Goal: Information Seeking & Learning: Understand process/instructions

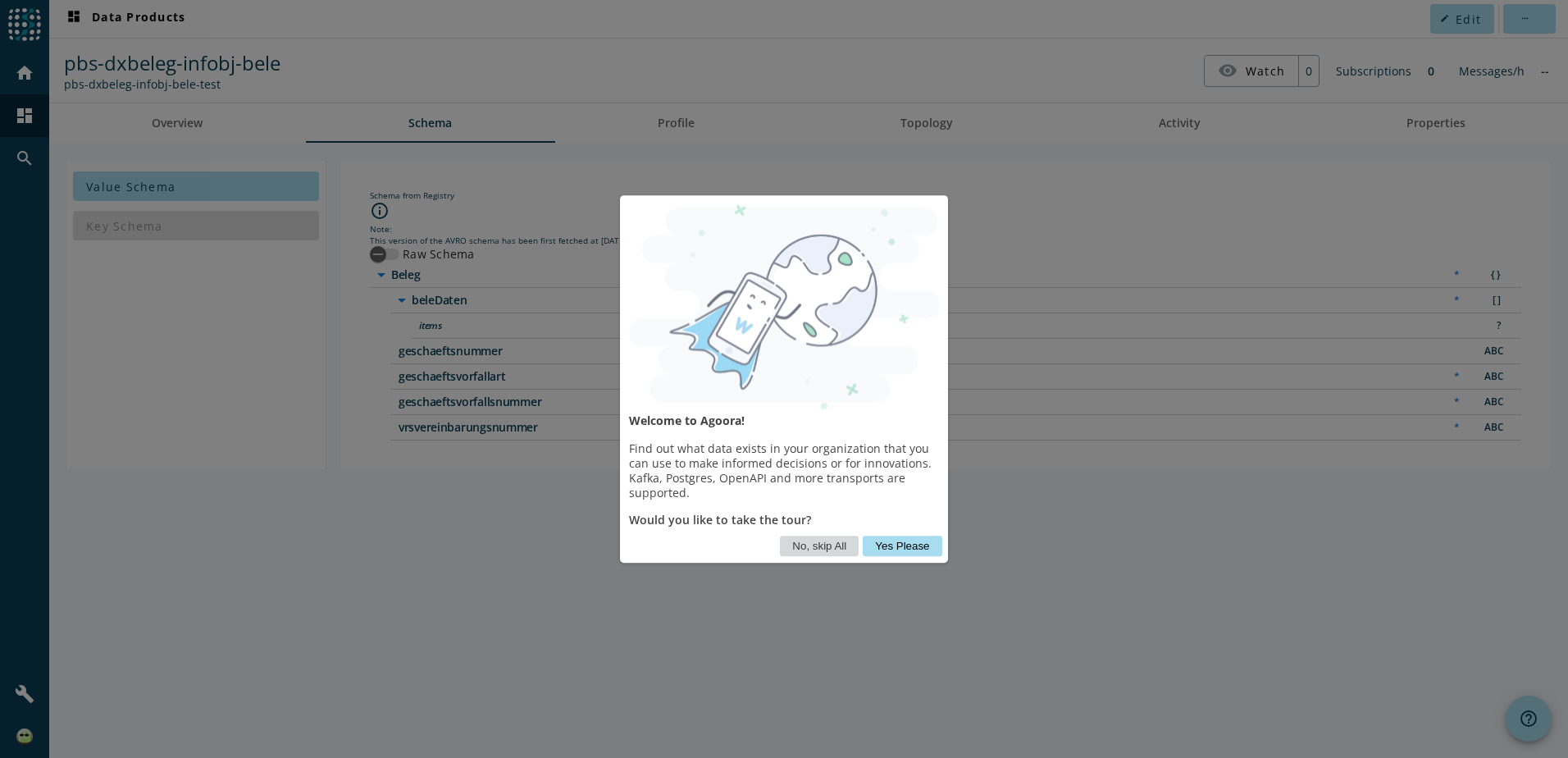
click at [816, 548] on button "No, skip All" at bounding box center [820, 546] width 79 height 21
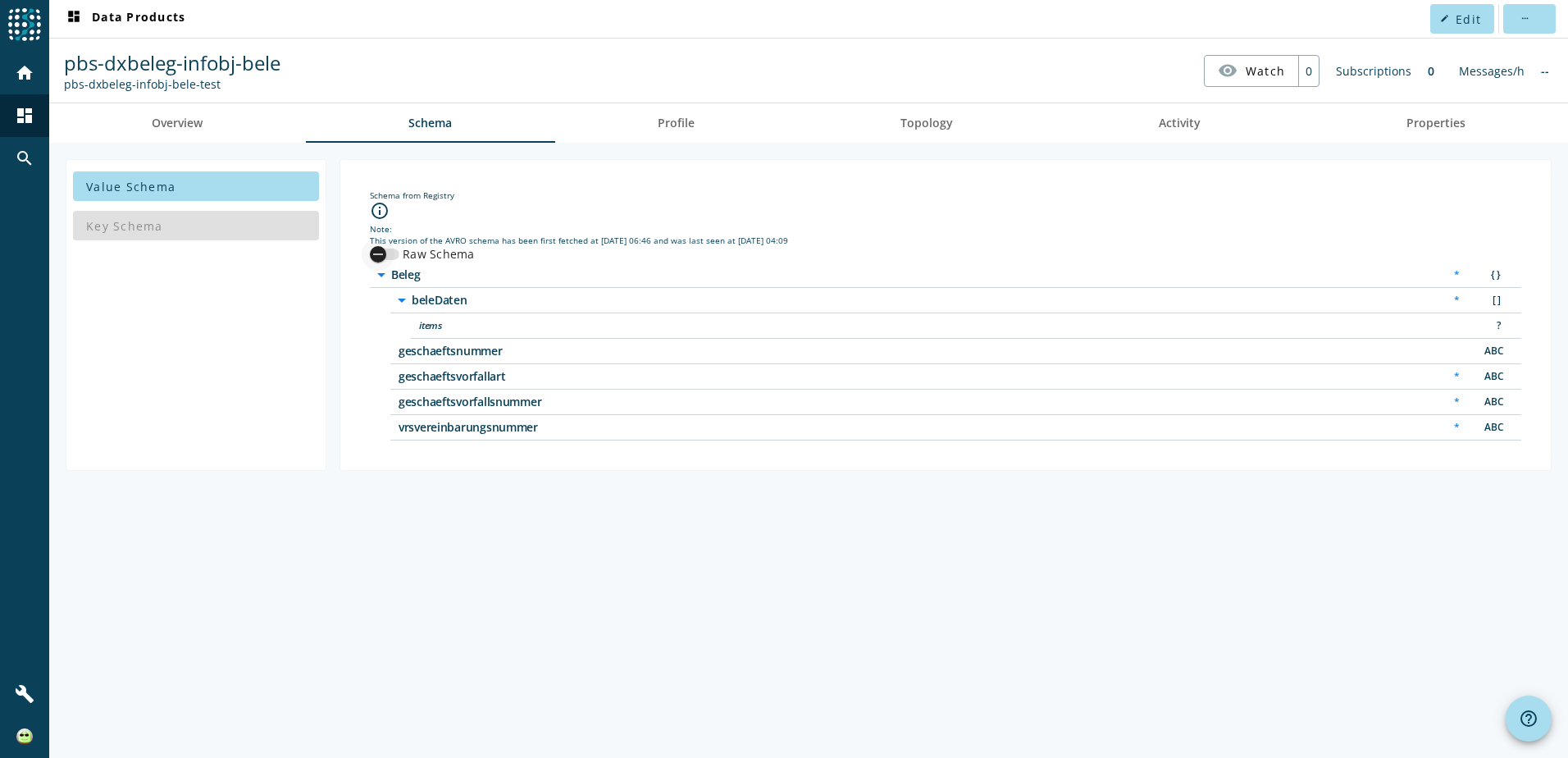
click at [389, 249] on div "button" at bounding box center [378, 254] width 33 height 33
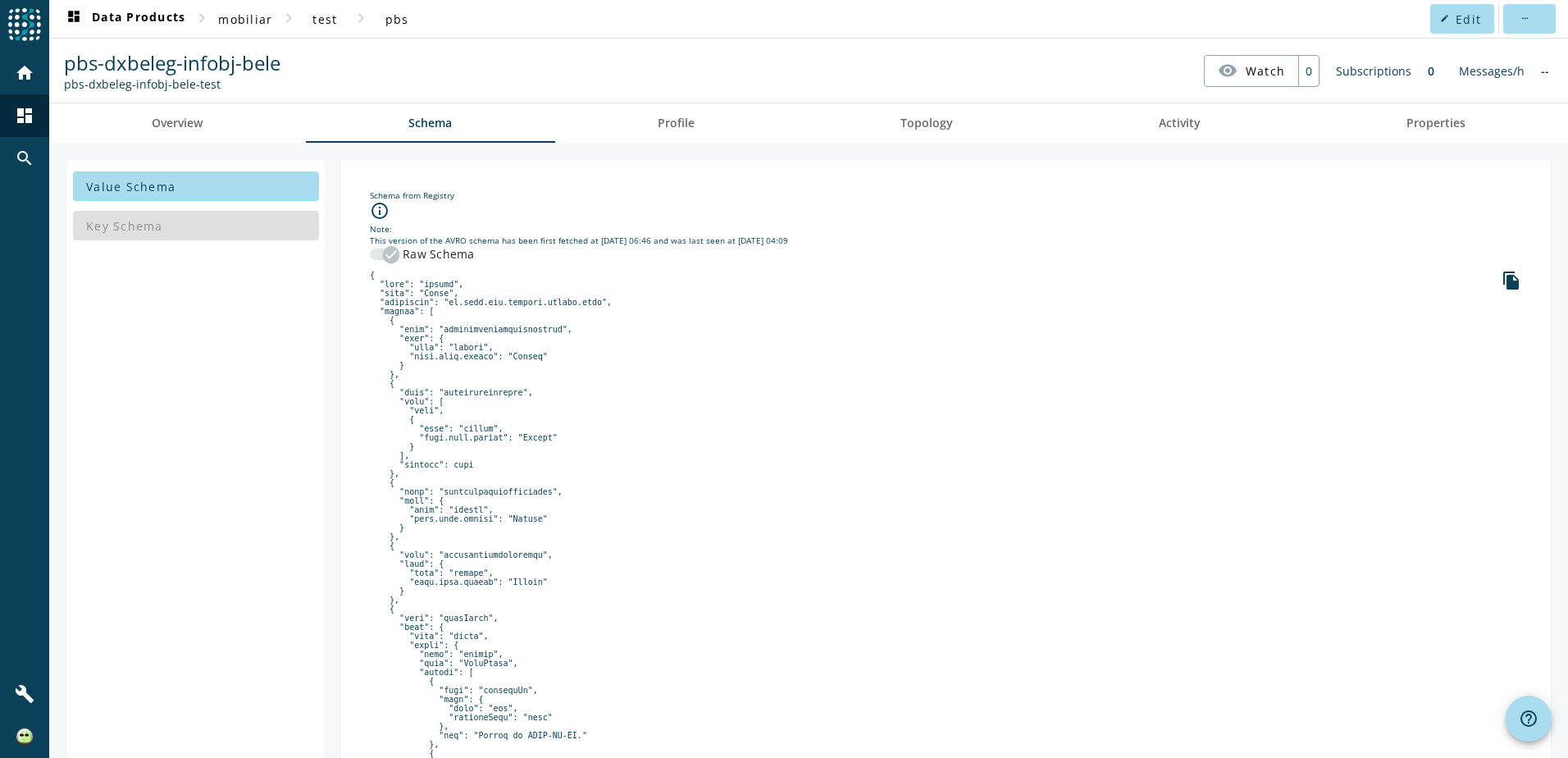
scroll to position [164, 0]
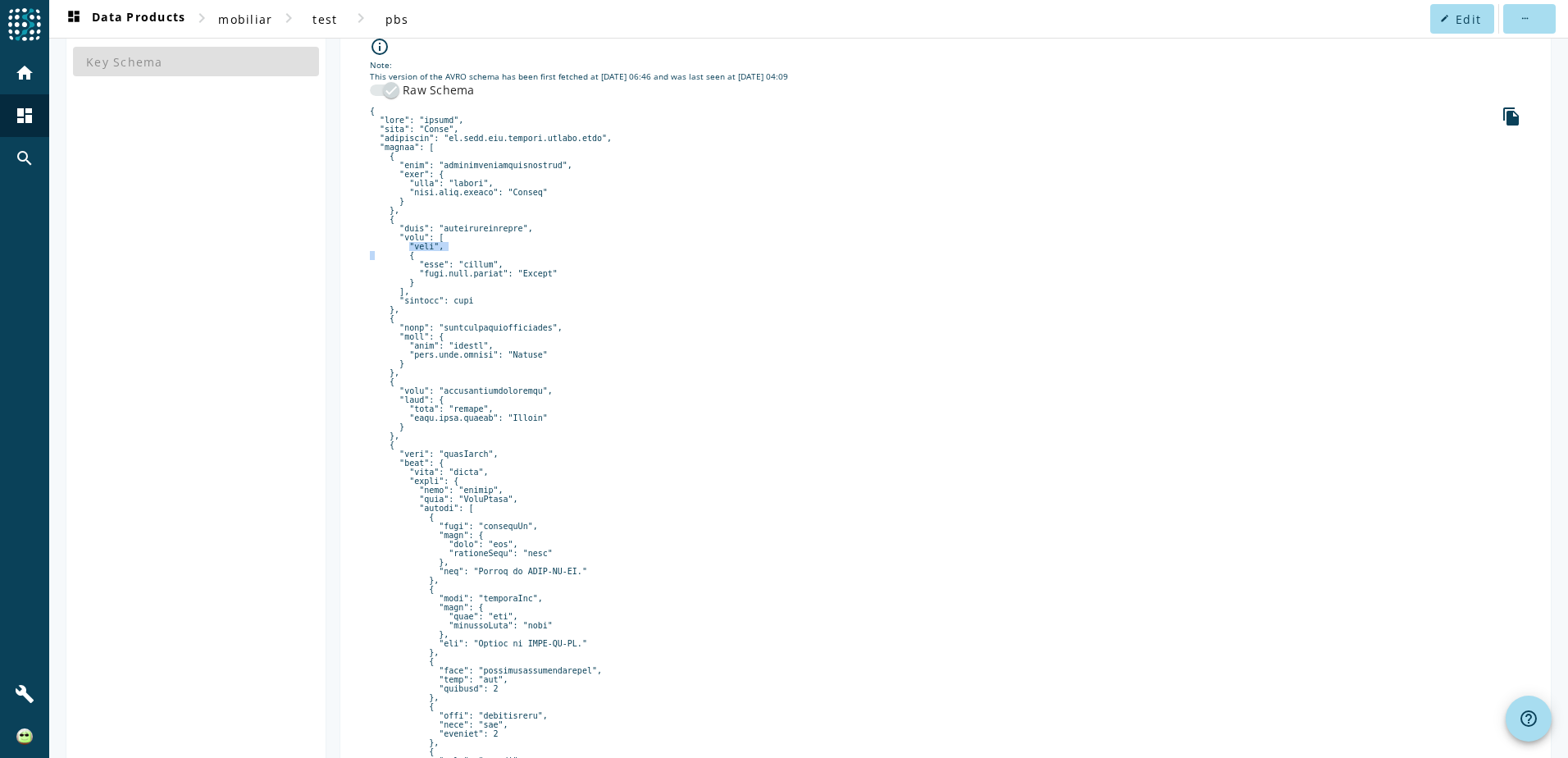
drag, startPoint x: 397, startPoint y: 260, endPoint x: 476, endPoint y: 255, distance: 79.2
drag, startPoint x: 476, startPoint y: 255, endPoint x: 592, endPoint y: 270, distance: 117.0
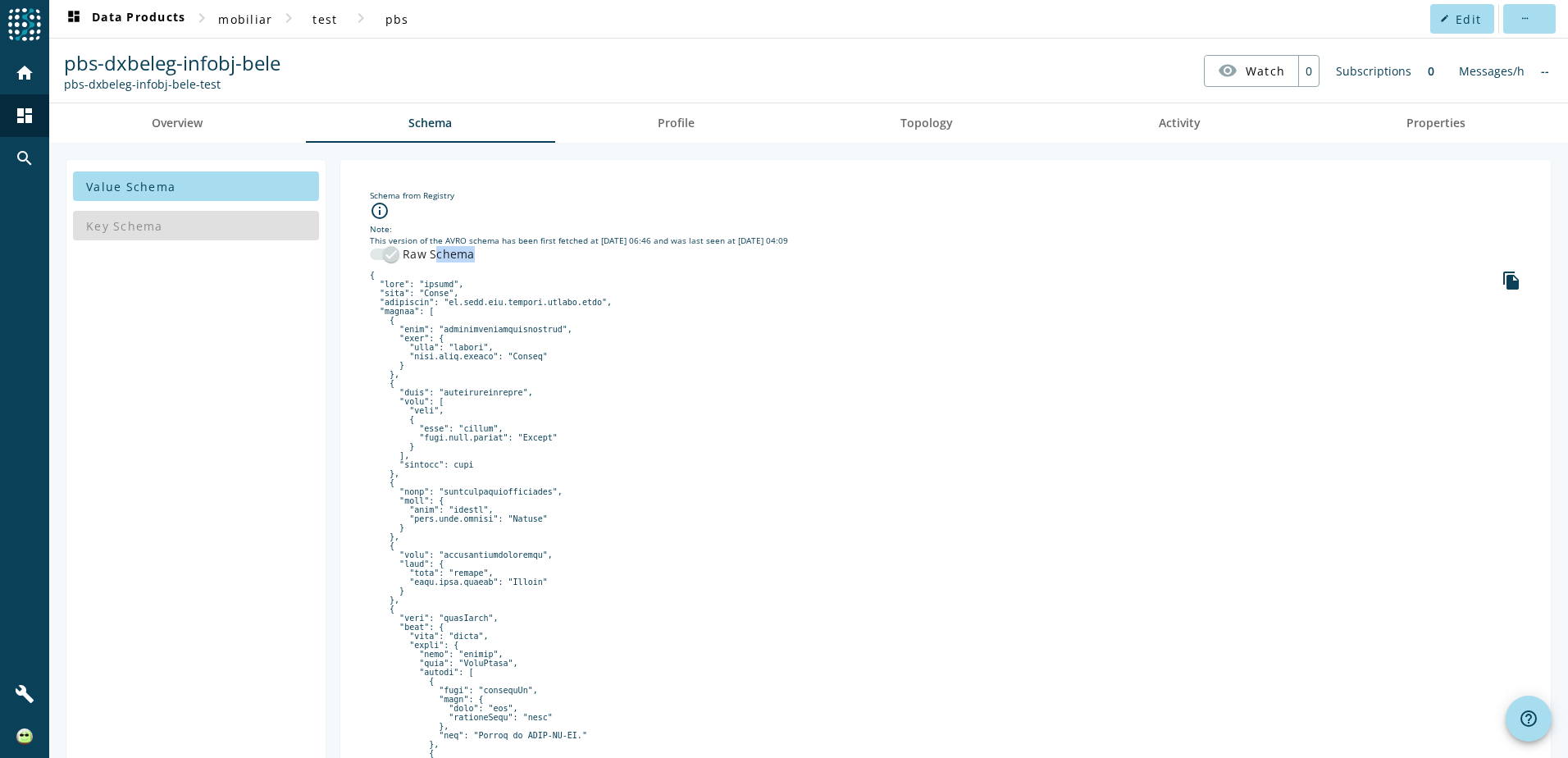
drag, startPoint x: 433, startPoint y: 254, endPoint x: 509, endPoint y: 260, distance: 76.2
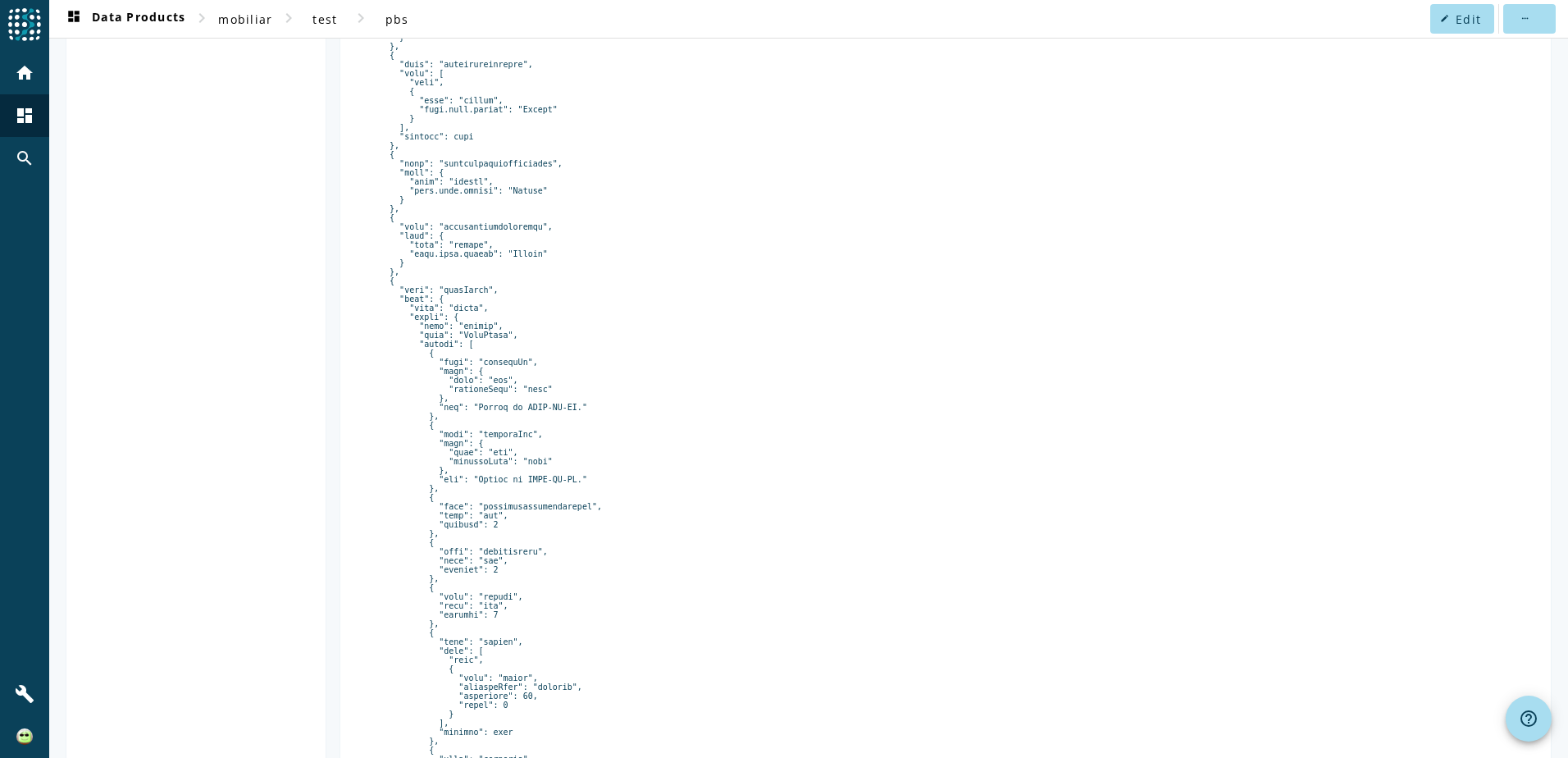
click at [511, 209] on pre at bounding box center [945, 619] width 1151 height 1353
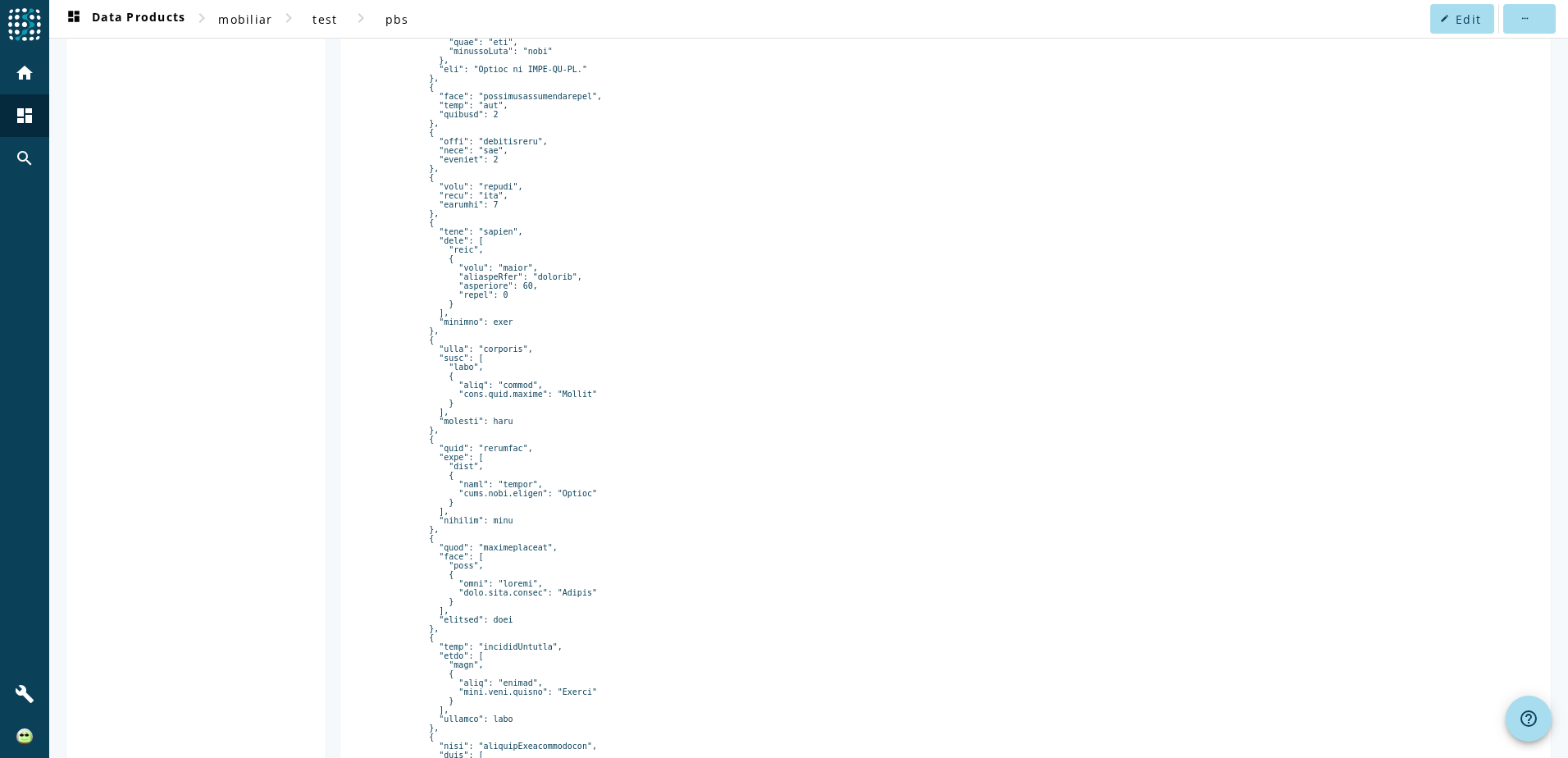
scroll to position [1044, 0]
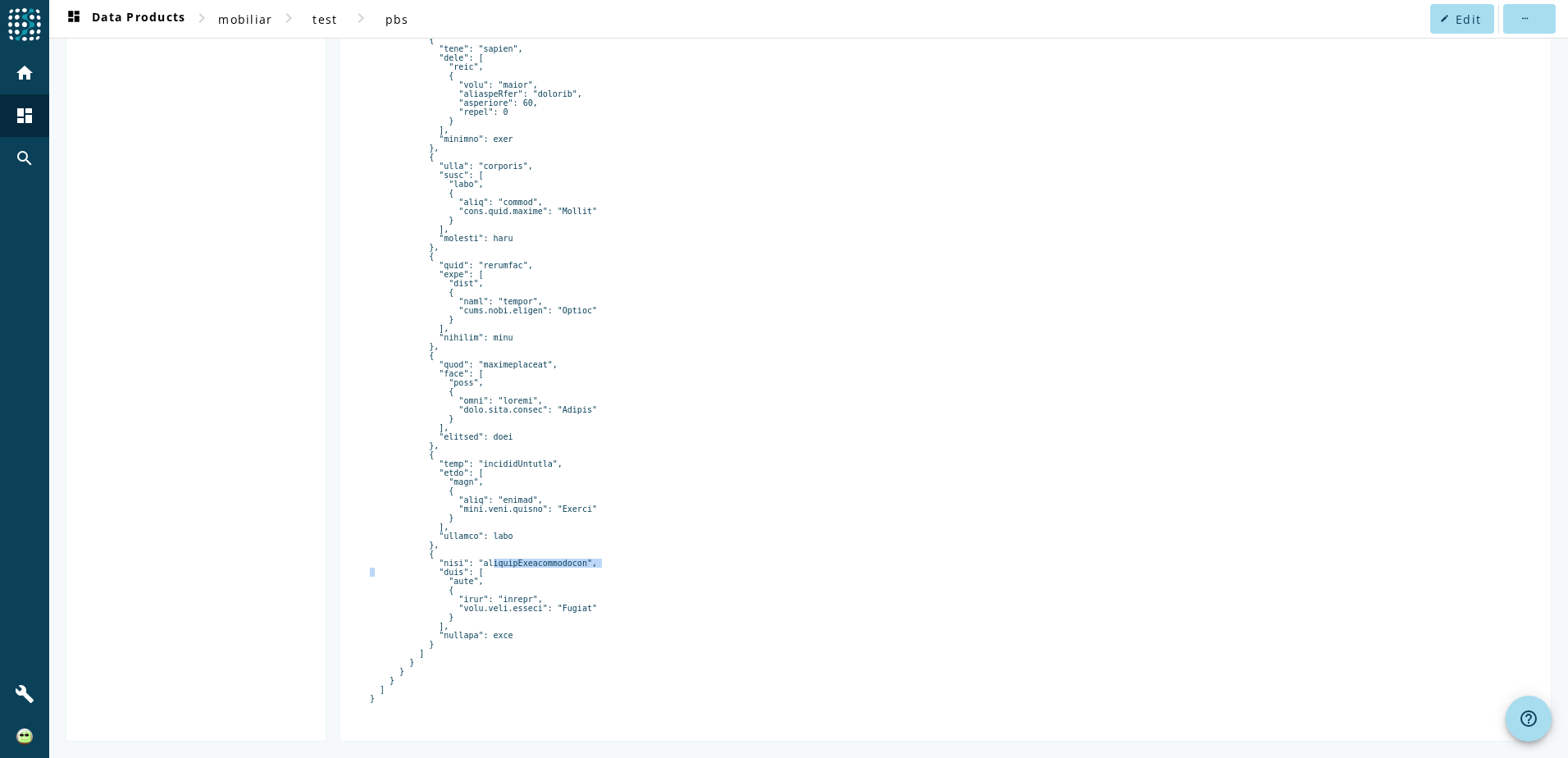
drag, startPoint x: 475, startPoint y: 552, endPoint x: 598, endPoint y: 554, distance: 123.0
click at [598, 554] on pre at bounding box center [945, 27] width 1151 height 1353
drag, startPoint x: 598, startPoint y: 554, endPoint x: 777, endPoint y: 579, distance: 180.7
click at [777, 579] on pre at bounding box center [945, 27] width 1151 height 1353
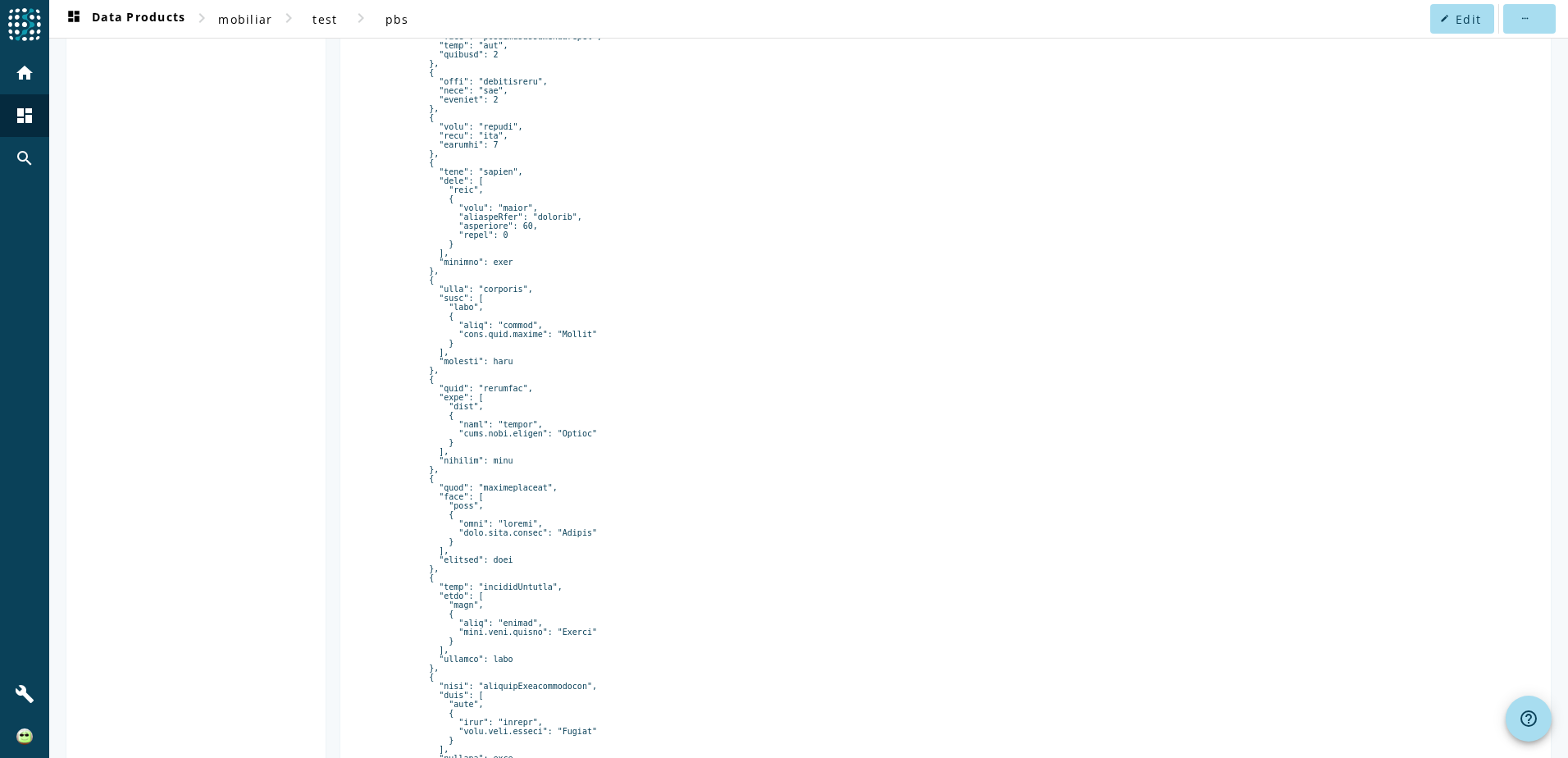
scroll to position [470, 0]
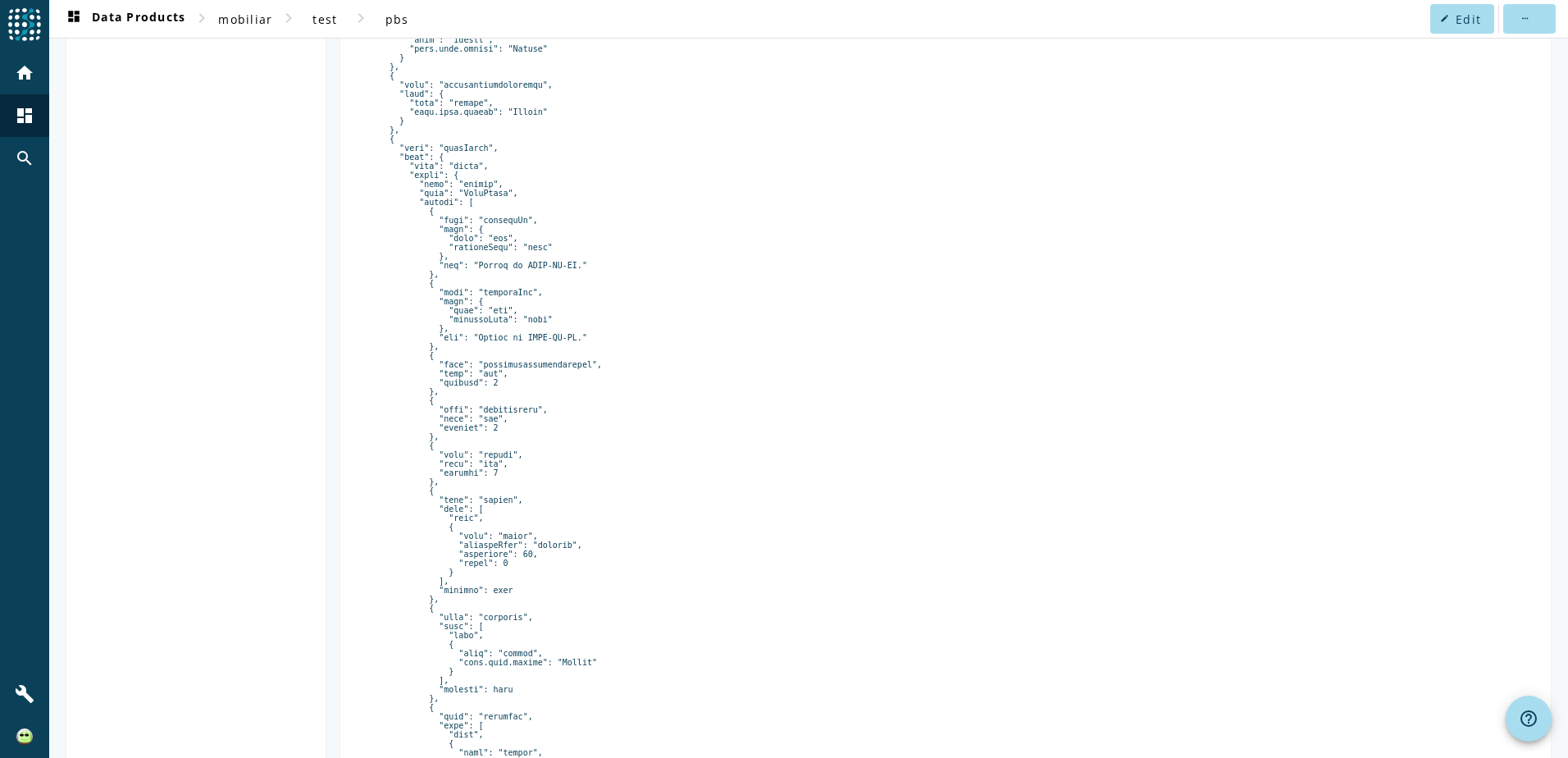
click at [546, 609] on pre at bounding box center [945, 477] width 1151 height 1353
click at [471, 220] on pre at bounding box center [945, 477] width 1151 height 1353
click at [510, 422] on pre at bounding box center [945, 477] width 1151 height 1353
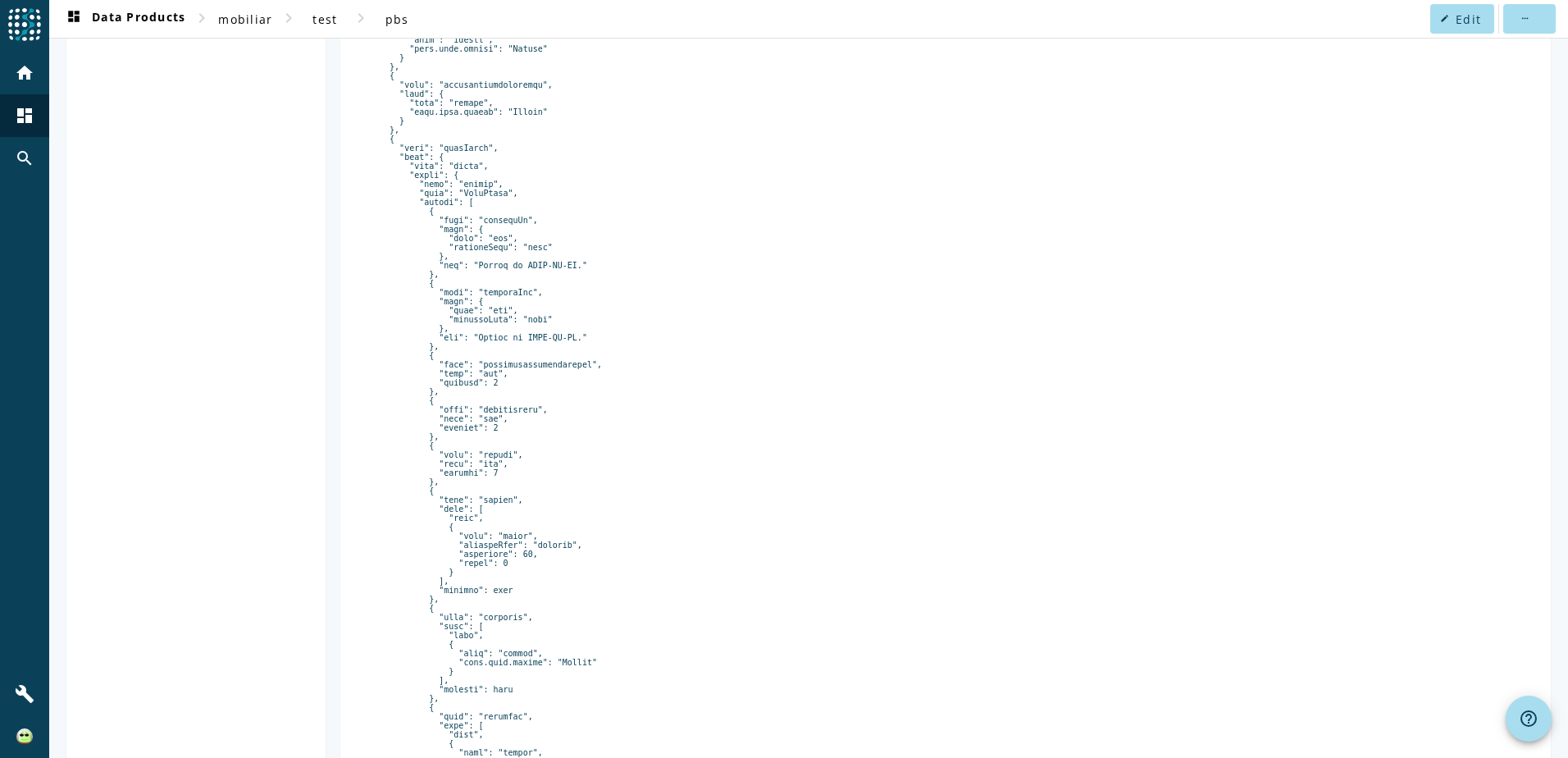
click at [510, 422] on pre at bounding box center [945, 477] width 1151 height 1353
click at [494, 468] on pre at bounding box center [945, 477] width 1151 height 1353
click at [606, 490] on pre at bounding box center [945, 477] width 1151 height 1353
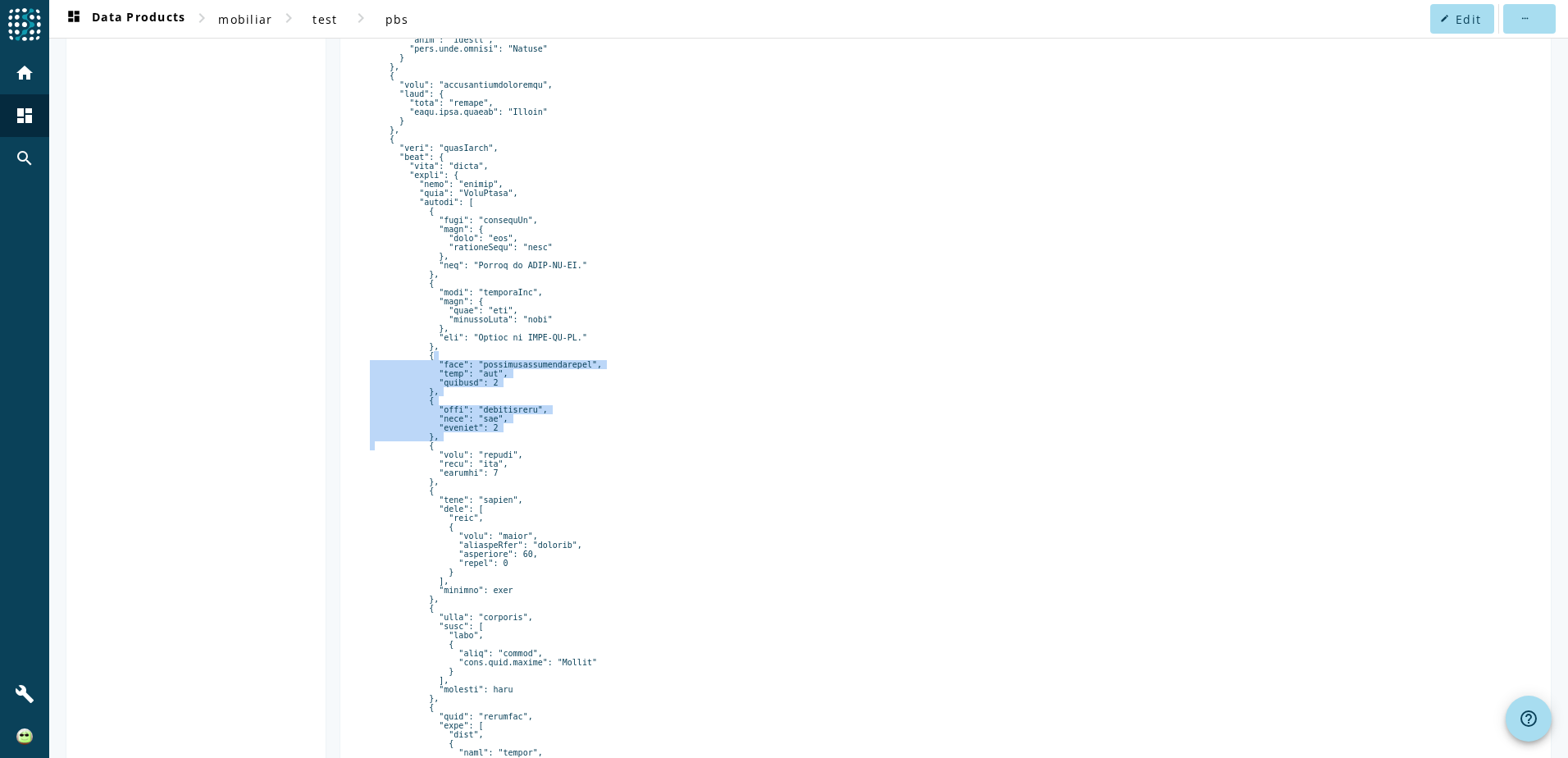
drag, startPoint x: 418, startPoint y: 406, endPoint x: 457, endPoint y: 490, distance: 92.6
click at [457, 490] on pre at bounding box center [945, 477] width 1151 height 1353
drag, startPoint x: 457, startPoint y: 490, endPoint x: 605, endPoint y: 492, distance: 148.0
click at [605, 492] on pre at bounding box center [945, 477] width 1151 height 1353
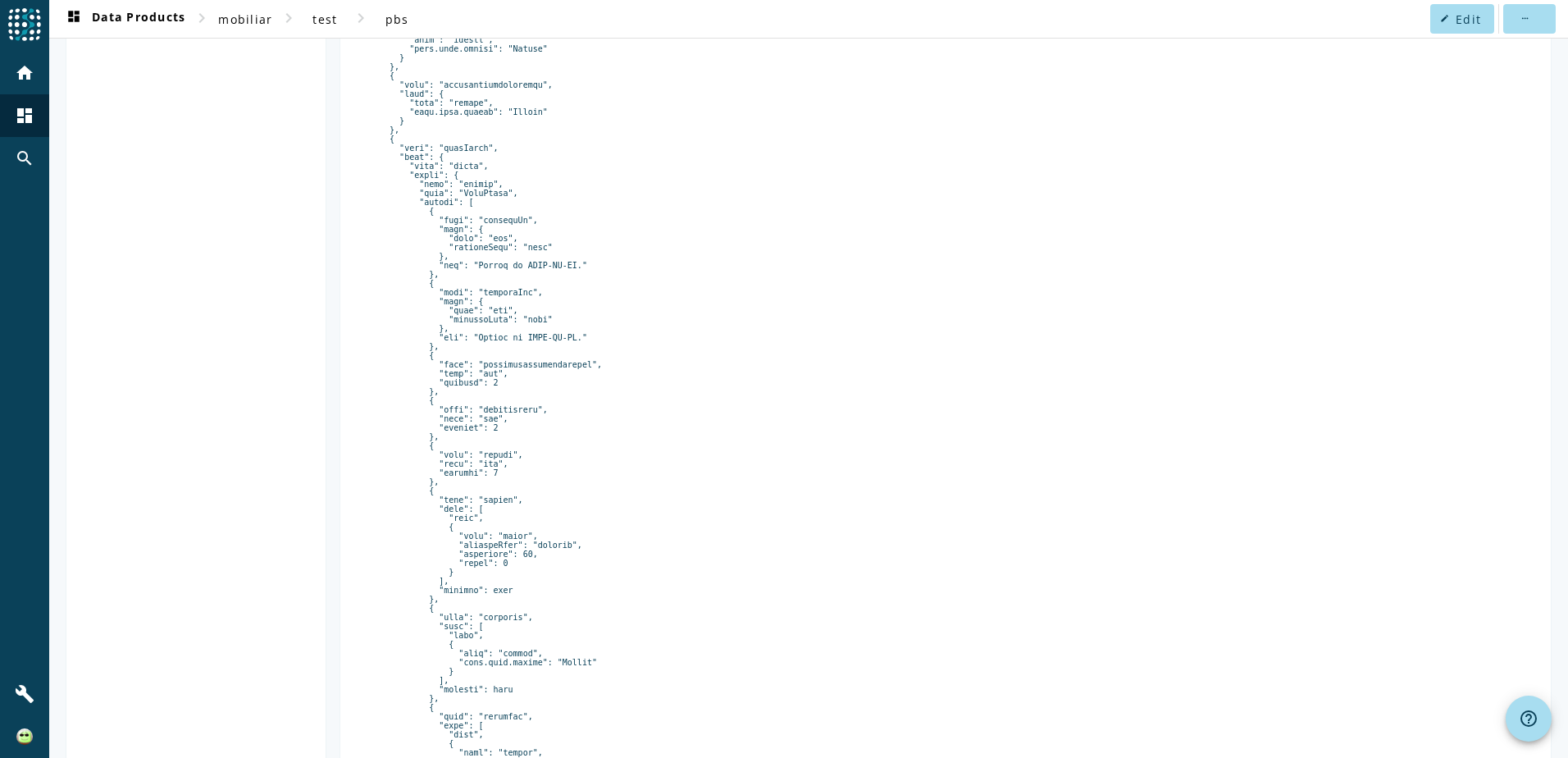
scroll to position [552, 0]
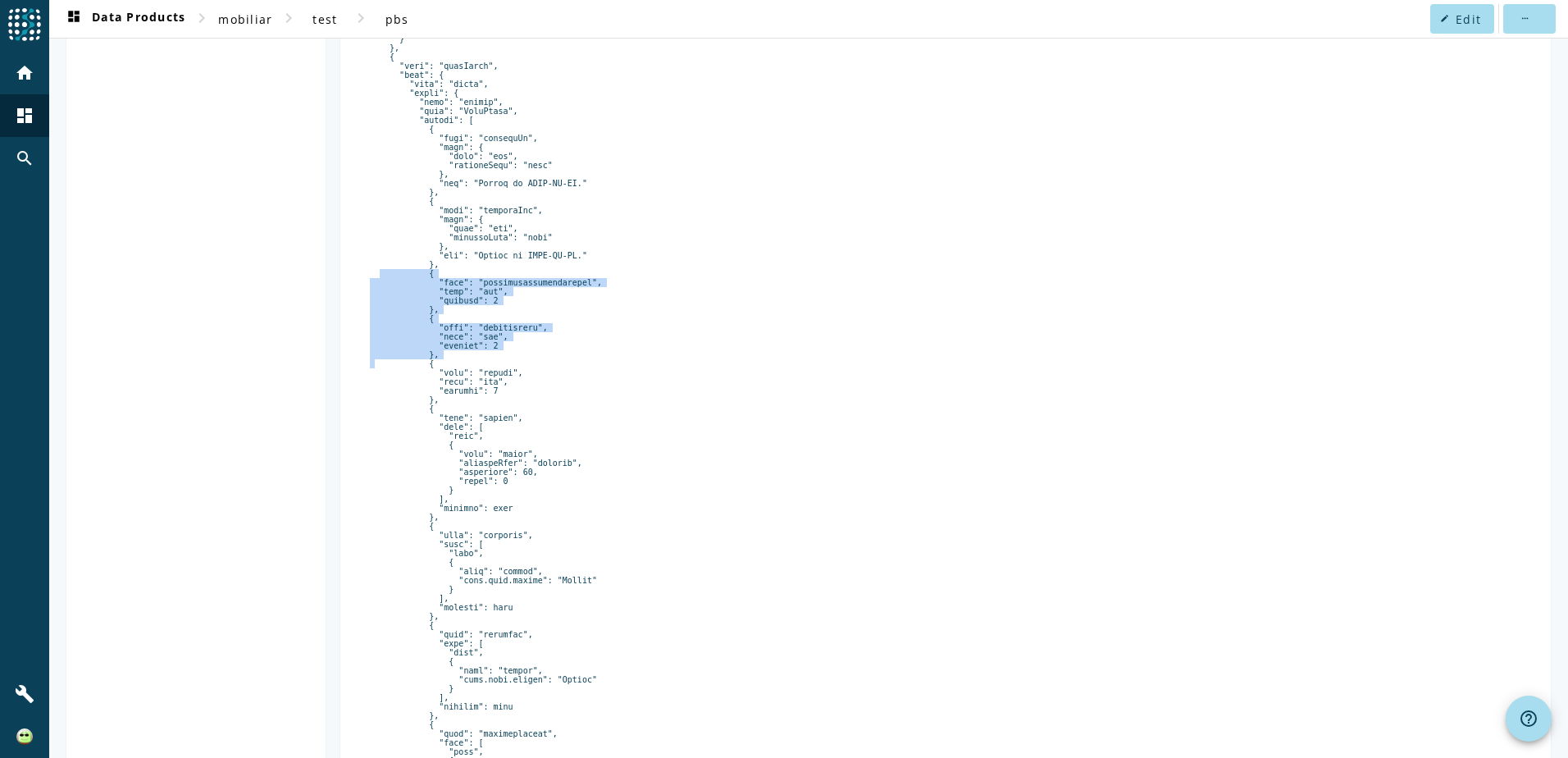
drag, startPoint x: 442, startPoint y: 415, endPoint x: 334, endPoint y: 326, distance: 139.9
click at [334, 326] on div "Value Schema Key Schema Schema from Registry info_outline Note: This version of…" at bounding box center [808, 358] width 1486 height 1503
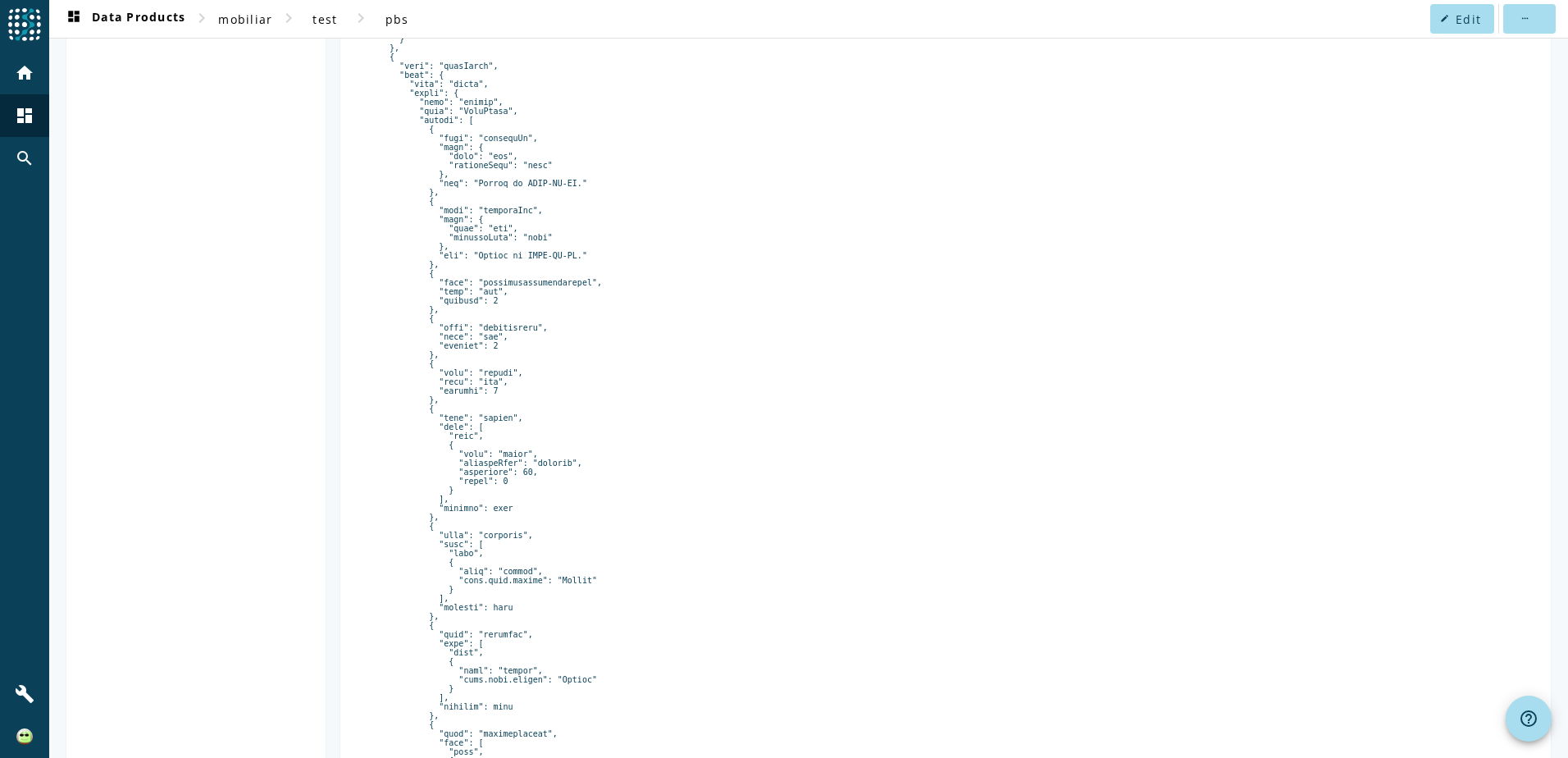
click at [393, 99] on pre at bounding box center [945, 395] width 1151 height 1353
drag, startPoint x: 375, startPoint y: 87, endPoint x: 508, endPoint y: 99, distance: 133.5
click at [508, 99] on pre at bounding box center [945, 395] width 1151 height 1353
drag, startPoint x: 455, startPoint y: 149, endPoint x: 496, endPoint y: 148, distance: 41.0
click at [496, 148] on pre at bounding box center [945, 395] width 1151 height 1353
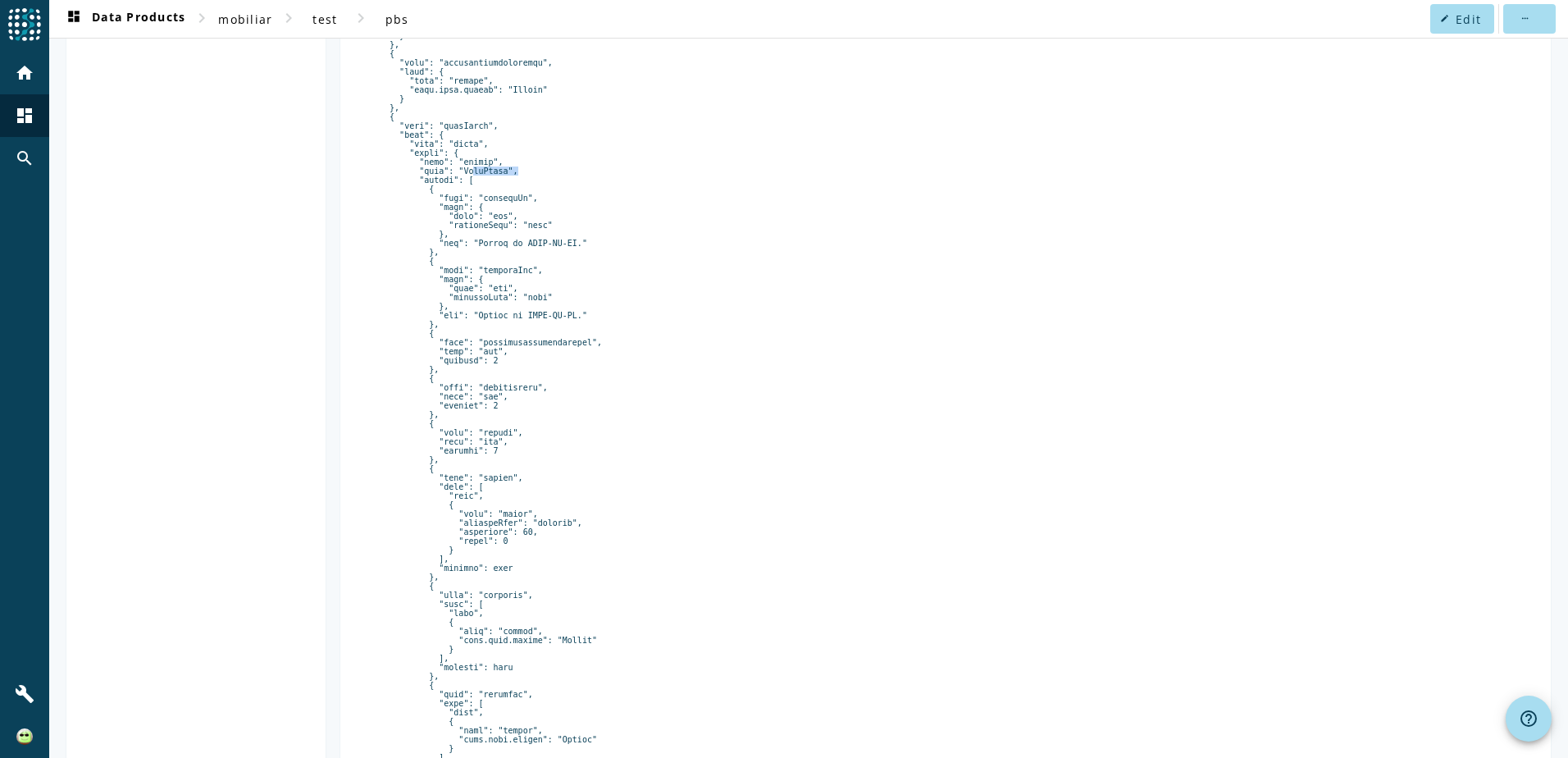
scroll to position [0, 0]
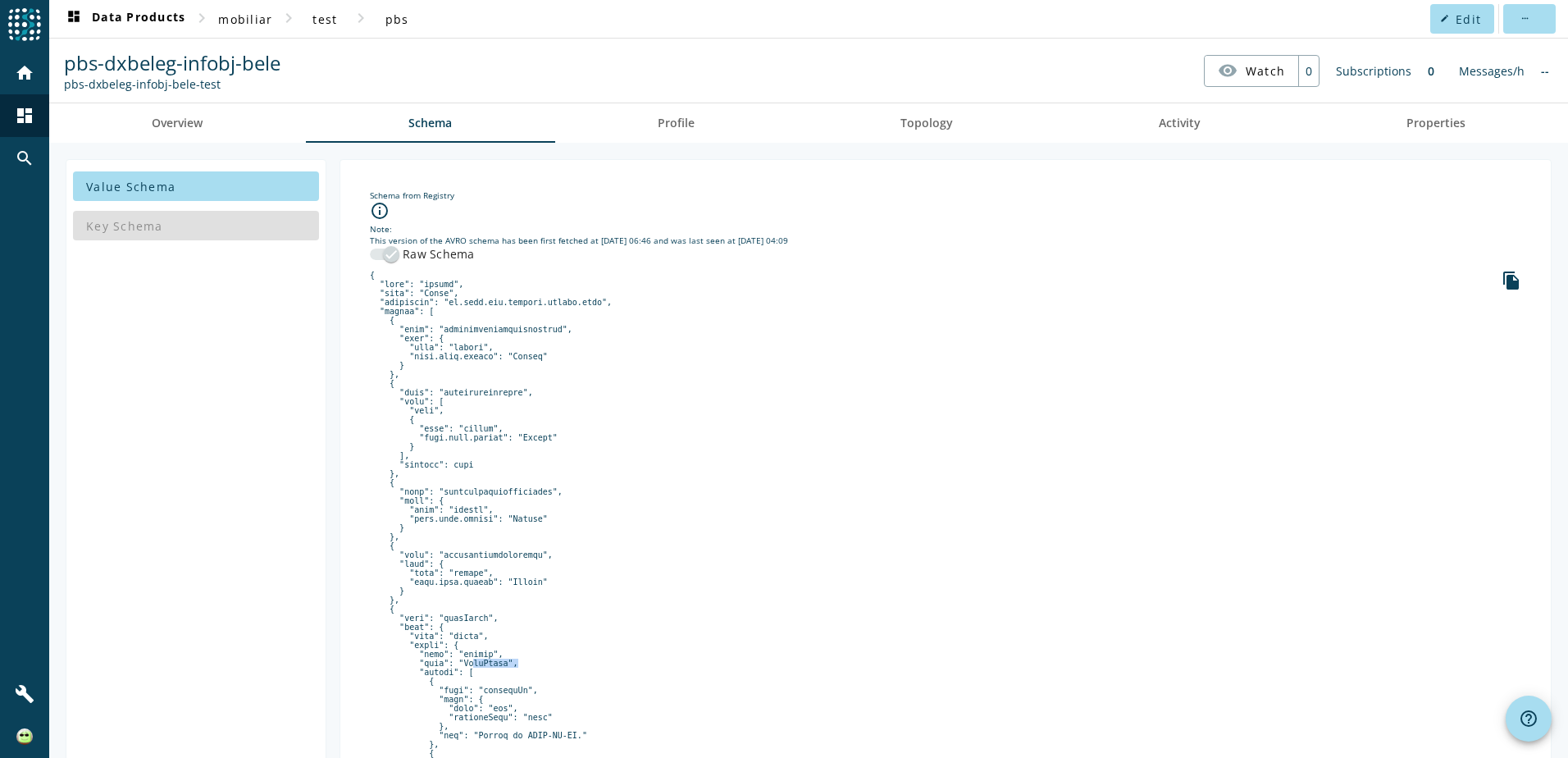
click at [1501, 276] on icon "file_copy" at bounding box center [1511, 280] width 20 height 20
